Goal: Information Seeking & Learning: Understand process/instructions

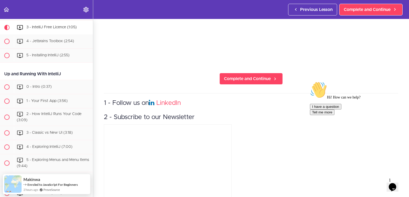
scroll to position [182, 0]
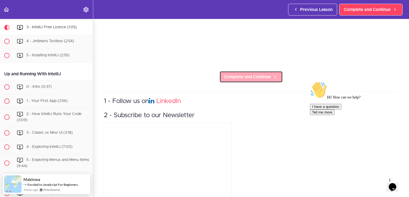
click at [241, 77] on span "Complete and Continue" at bounding box center [247, 77] width 47 height 6
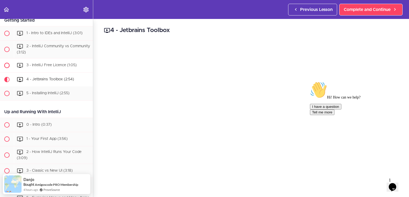
scroll to position [93, 0]
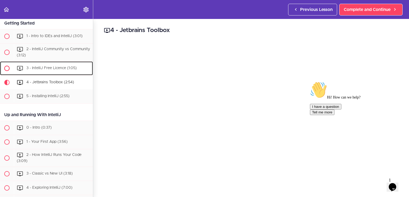
click at [65, 69] on span "3 - IntelliJ Free Licence (1:05)" at bounding box center [51, 68] width 50 height 4
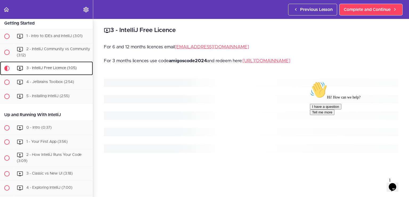
scroll to position [134, 0]
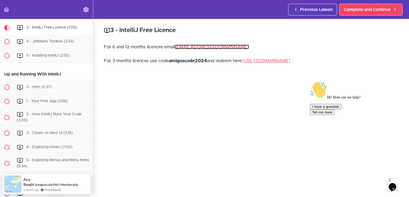
click at [184, 48] on link "[EMAIL_ADDRESS][DOMAIN_NAME]" at bounding box center [212, 47] width 74 height 5
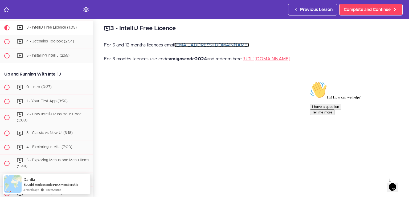
scroll to position [0, 0]
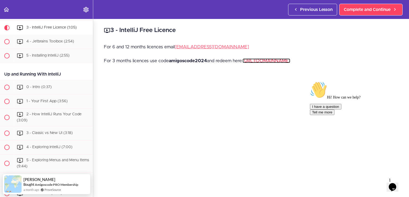
click at [276, 60] on link "[URL][DOMAIN_NAME]" at bounding box center [267, 60] width 48 height 5
drag, startPoint x: 208, startPoint y: 58, endPoint x: 172, endPoint y: 61, distance: 36.1
click at [172, 61] on p "For 3 months licences use code amigoscode2024 and redeem here: [URL][DOMAIN_NAM…" at bounding box center [251, 61] width 295 height 8
click at [212, 63] on p "For 3 months licences use code amigoscode2024 and redeem here: [URL][DOMAIN_NAM…" at bounding box center [251, 61] width 295 height 8
click at [202, 47] on link "[EMAIL_ADDRESS][DOMAIN_NAME]" at bounding box center [212, 47] width 74 height 5
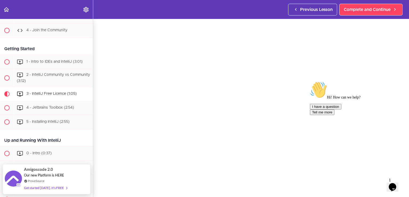
scroll to position [73, 0]
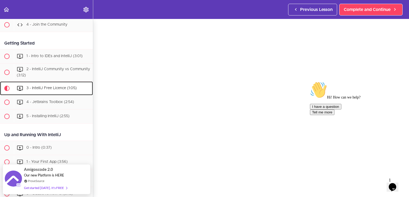
click at [56, 85] on div "3 - IntelliJ Free Licence (1:05)" at bounding box center [53, 88] width 79 height 12
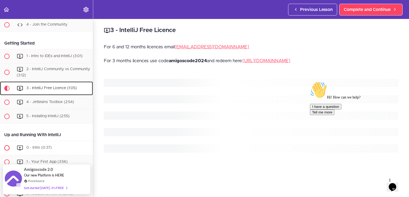
scroll to position [134, 0]
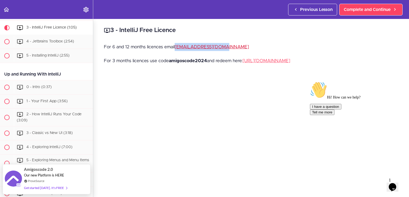
drag, startPoint x: 225, startPoint y: 47, endPoint x: 176, endPoint y: 47, distance: 49.1
click at [176, 47] on p "For 6 and 12 months licences email [EMAIL_ADDRESS][DOMAIN_NAME]" at bounding box center [251, 47] width 295 height 8
copy link "[EMAIL_ADDRESS][DOMAIN_NAME]"
drag, startPoint x: 180, startPoint y: 29, endPoint x: 179, endPoint y: 31, distance: 2.7
click at [182, 29] on h2 "3 - IntelliJ Free Licence" at bounding box center [251, 30] width 295 height 9
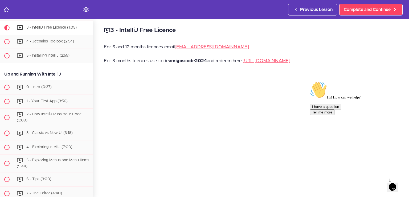
drag, startPoint x: 179, startPoint y: 31, endPoint x: 123, endPoint y: 29, distance: 56.6
click at [123, 29] on h2 "3 - IntelliJ Free Licence" at bounding box center [251, 30] width 295 height 9
copy h2 "IntelliJ Free Licence"
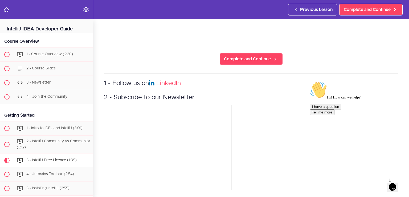
scroll to position [0, 0]
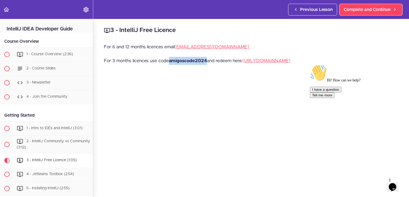
drag, startPoint x: 207, startPoint y: 60, endPoint x: 171, endPoint y: 60, distance: 36.8
click at [171, 60] on strong "amigoscode2024" at bounding box center [188, 60] width 38 height 5
copy strong "amigoscode2024"
click at [397, 183] on icon "$i18n('chat', 'chat_widget')" at bounding box center [392, 187] width 7 height 8
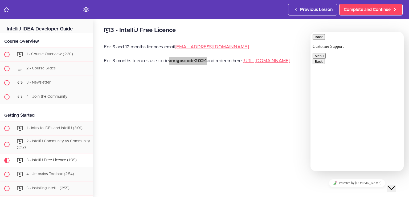
type textarea "intellij 2025 free licence"
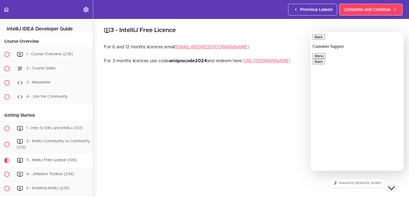
click at [183, 77] on div "3 - IntelliJ Free Licence For 6 and 12 months licences email [EMAIL_ADDRESS][DO…" at bounding box center [251, 108] width 316 height 178
click at [291, 33] on h2 "3 - IntelliJ Free Licence" at bounding box center [251, 30] width 295 height 9
